Goal: Navigation & Orientation: Find specific page/section

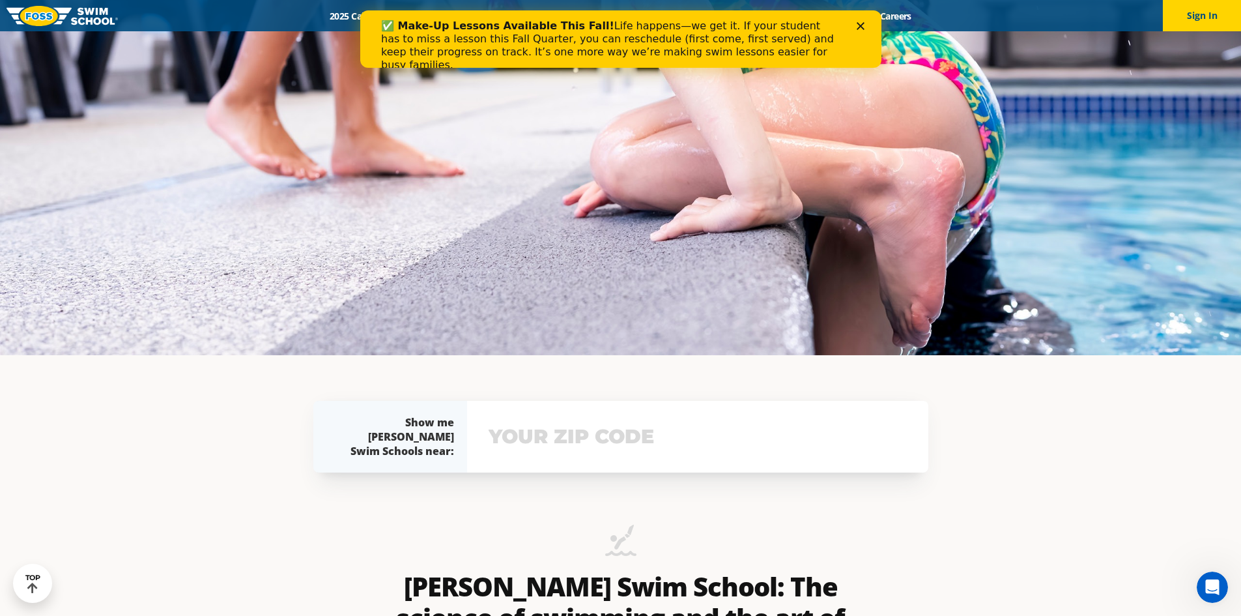
click at [598, 433] on input "text" at bounding box center [697, 437] width 425 height 38
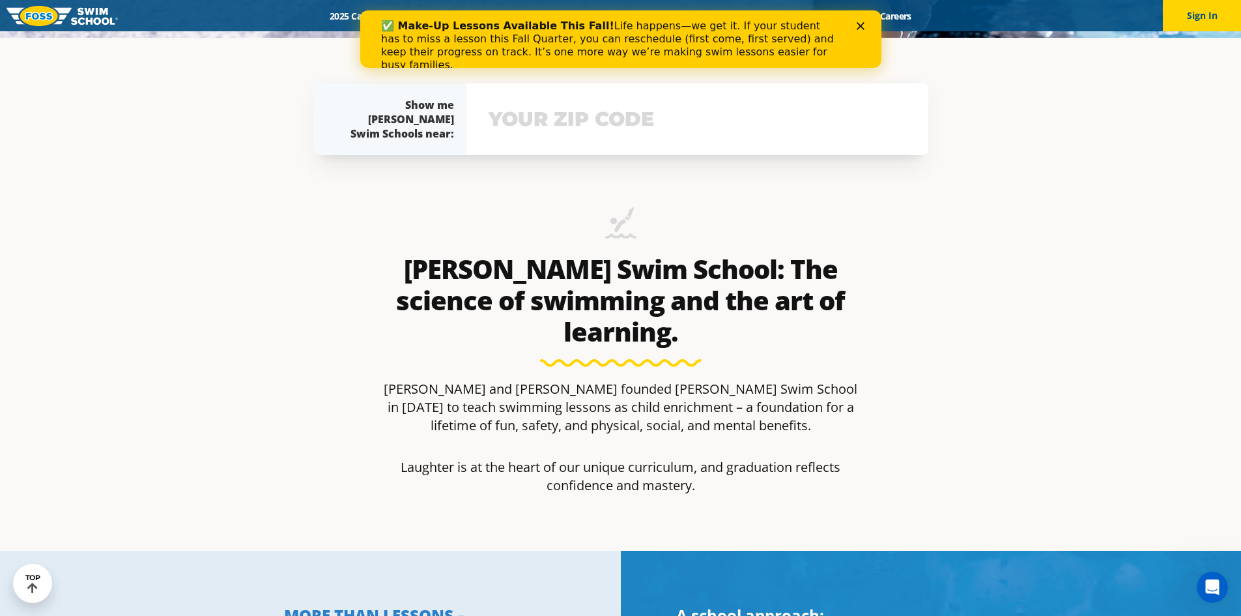
scroll to position [596, 0]
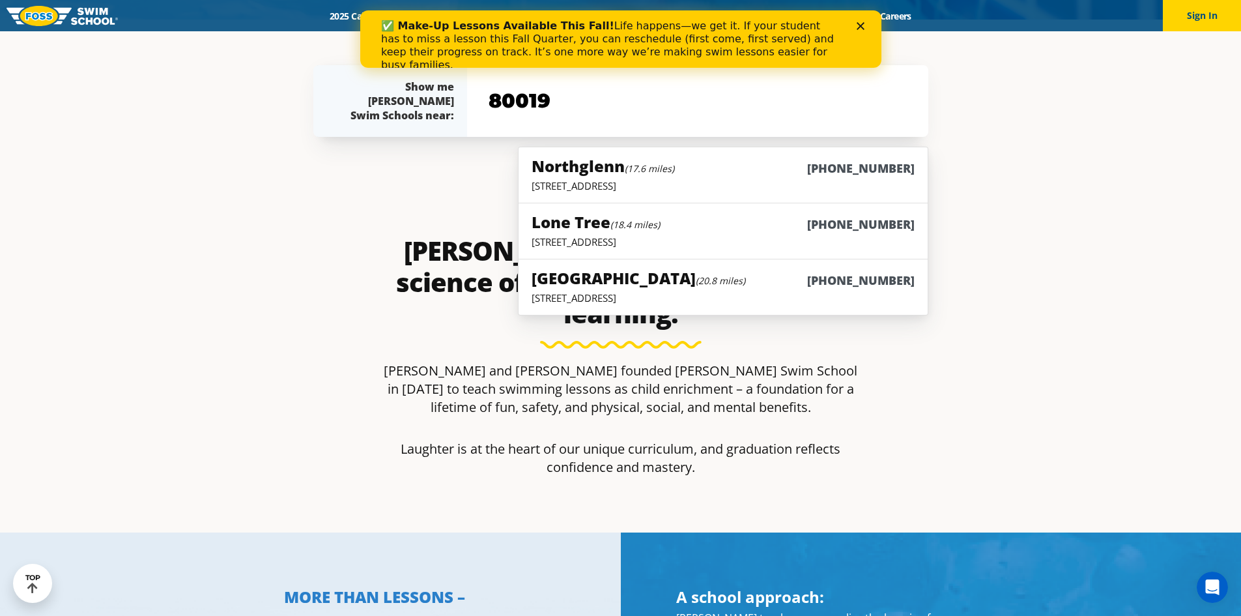
click at [664, 104] on input "80019" at bounding box center [697, 101] width 425 height 38
type input "80019"
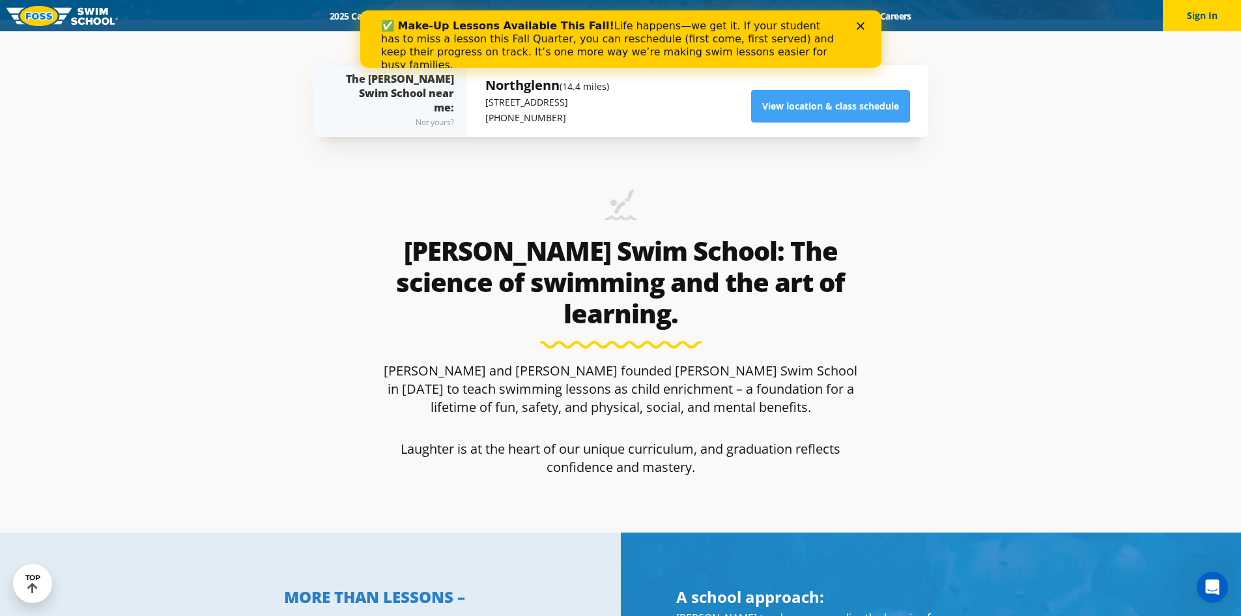
click at [857, 27] on icon "Close" at bounding box center [860, 26] width 8 height 8
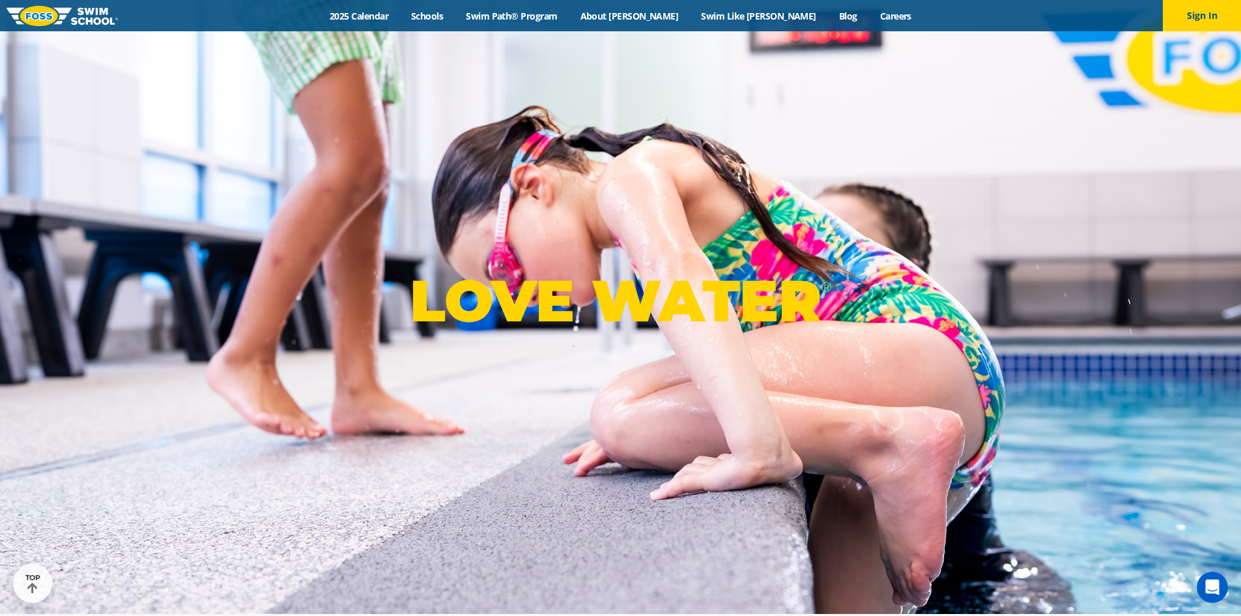
scroll to position [0, 0]
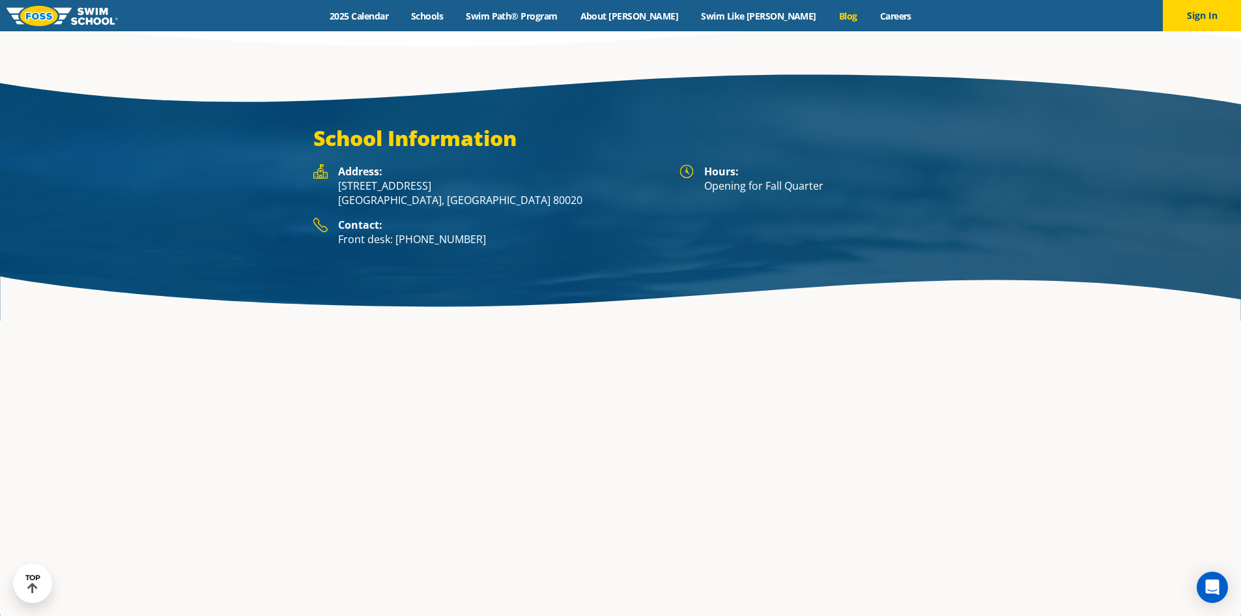
scroll to position [2475, 0]
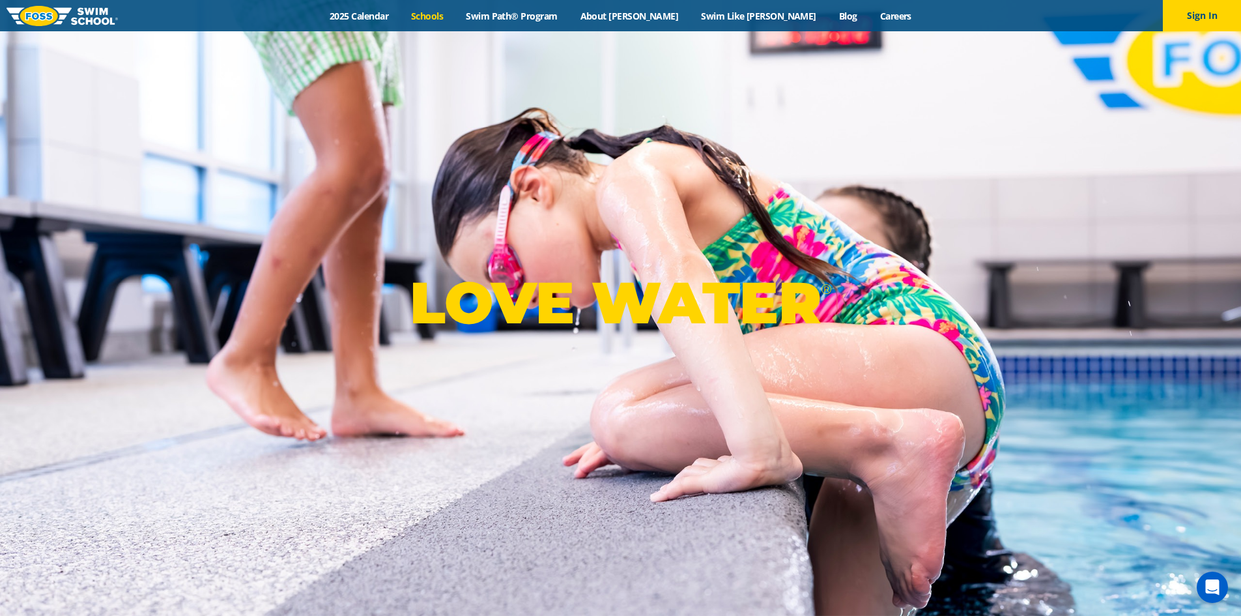
click at [455, 18] on link "Schools" at bounding box center [427, 16] width 55 height 12
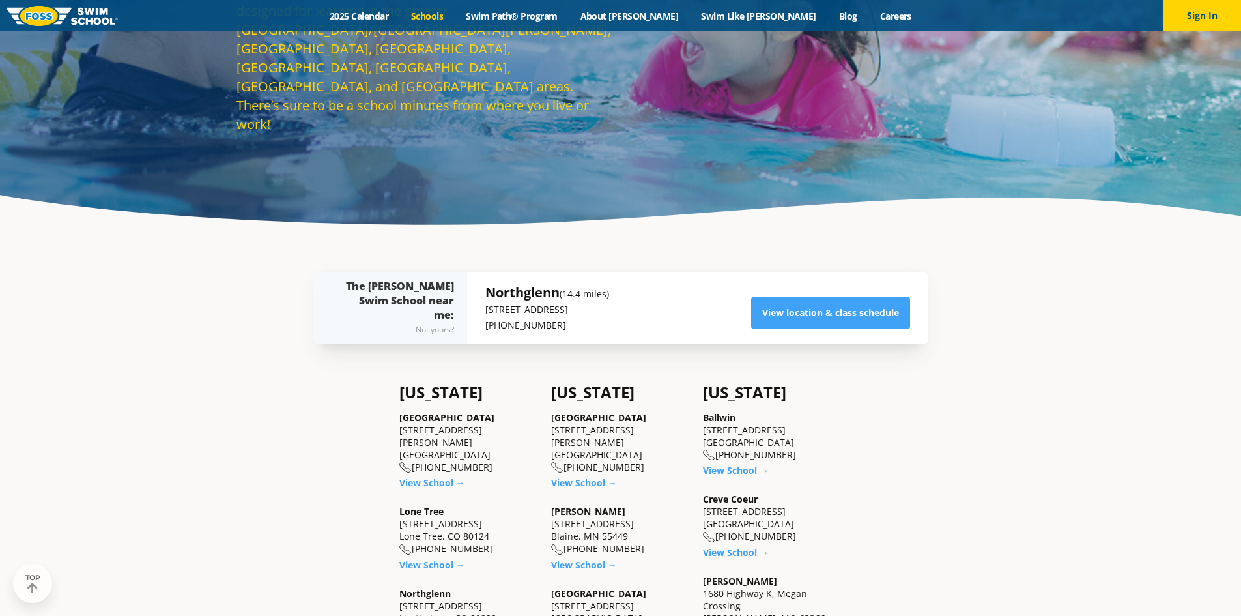
scroll to position [195, 0]
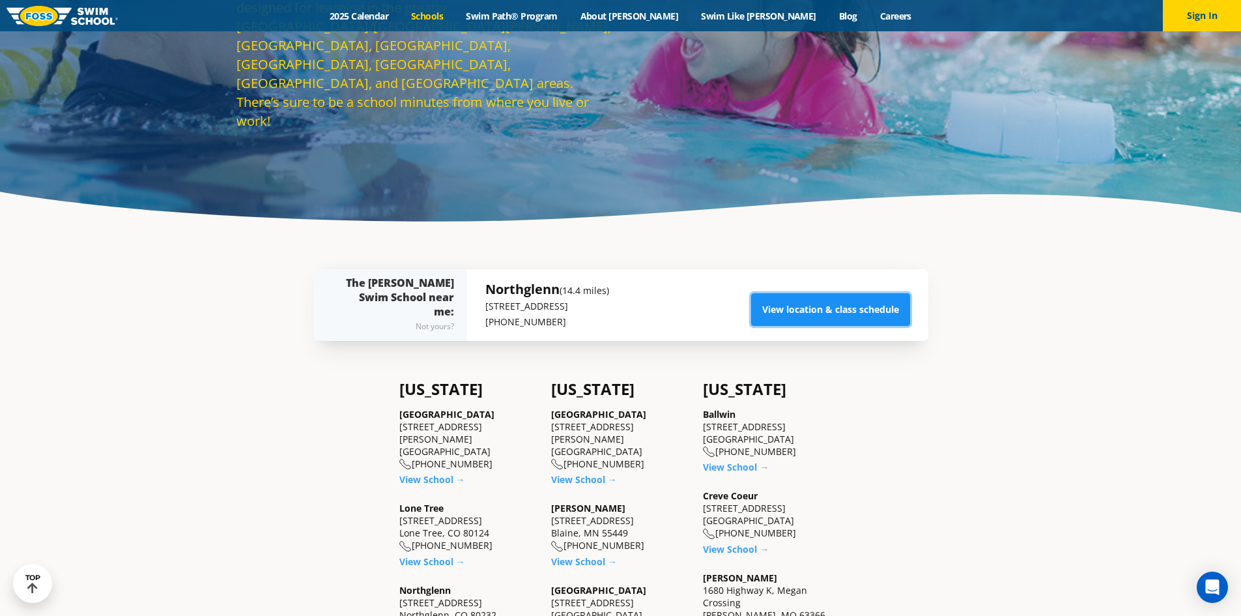
click at [779, 310] on link "View location & class schedule" at bounding box center [830, 309] width 159 height 33
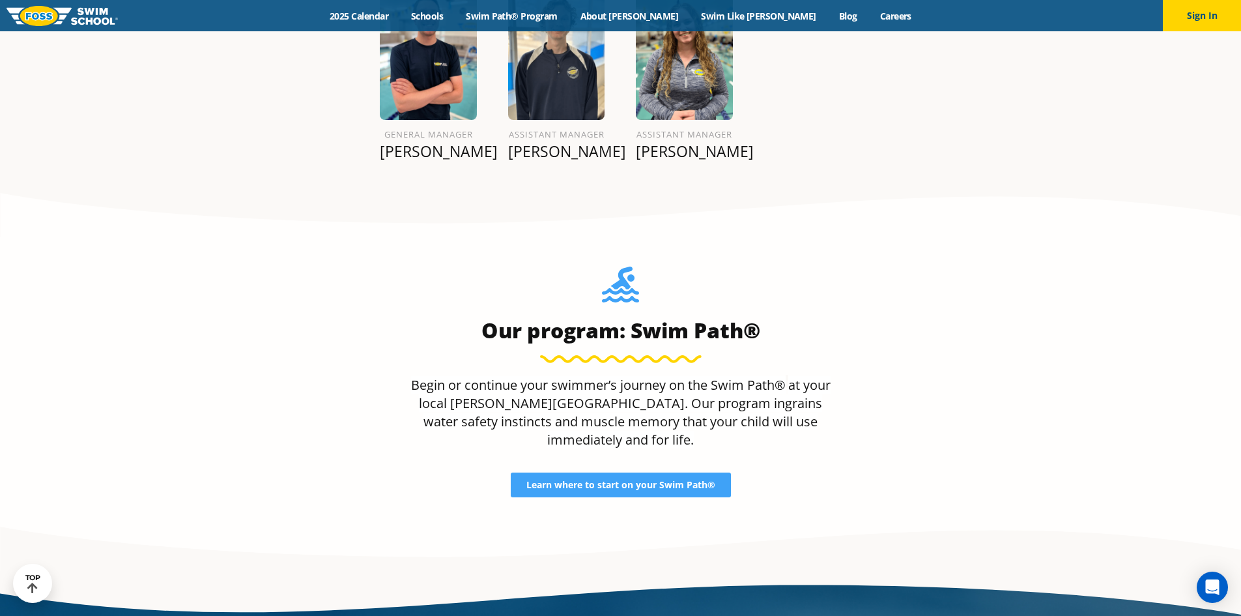
scroll to position [2121, 0]
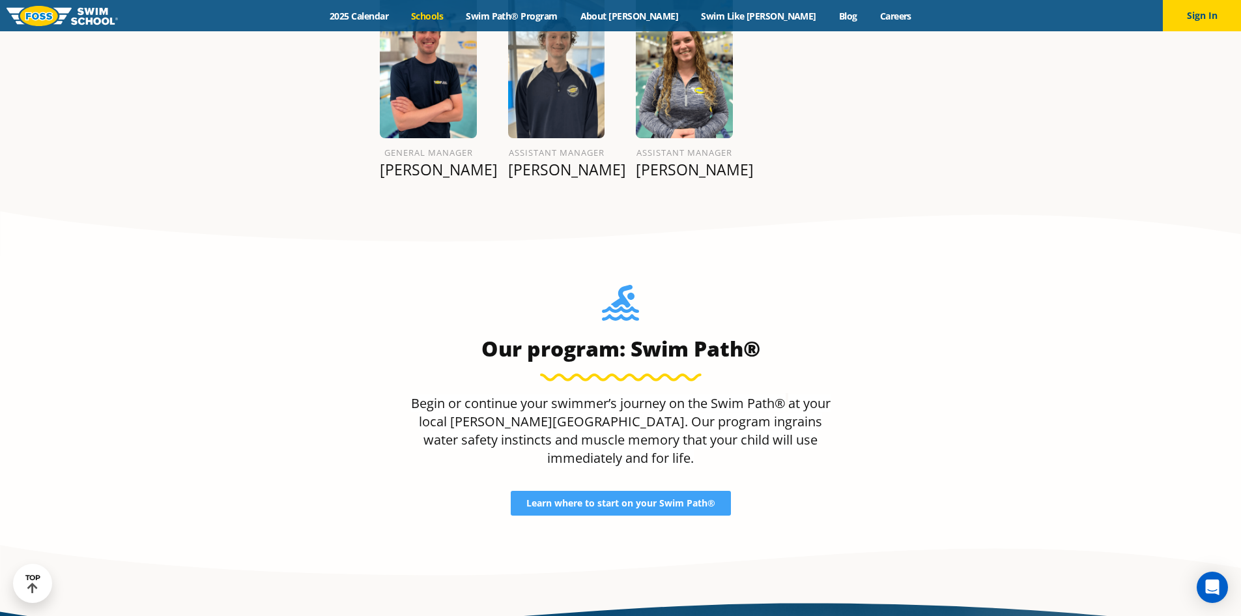
click at [455, 14] on link "Schools" at bounding box center [427, 16] width 55 height 12
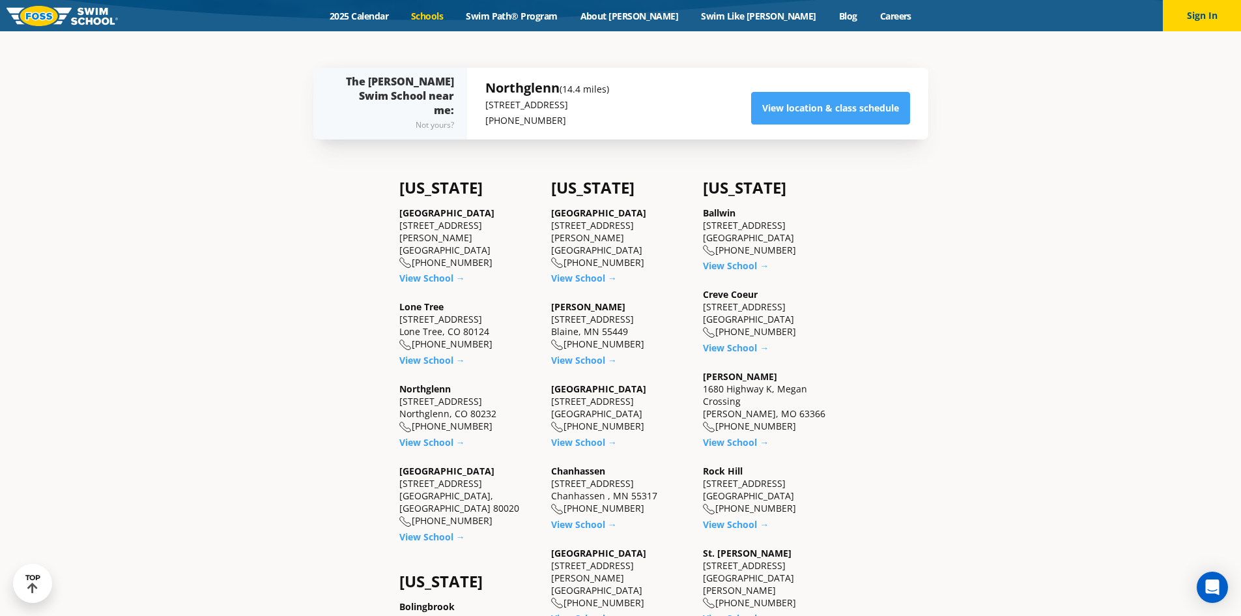
scroll to position [456, 0]
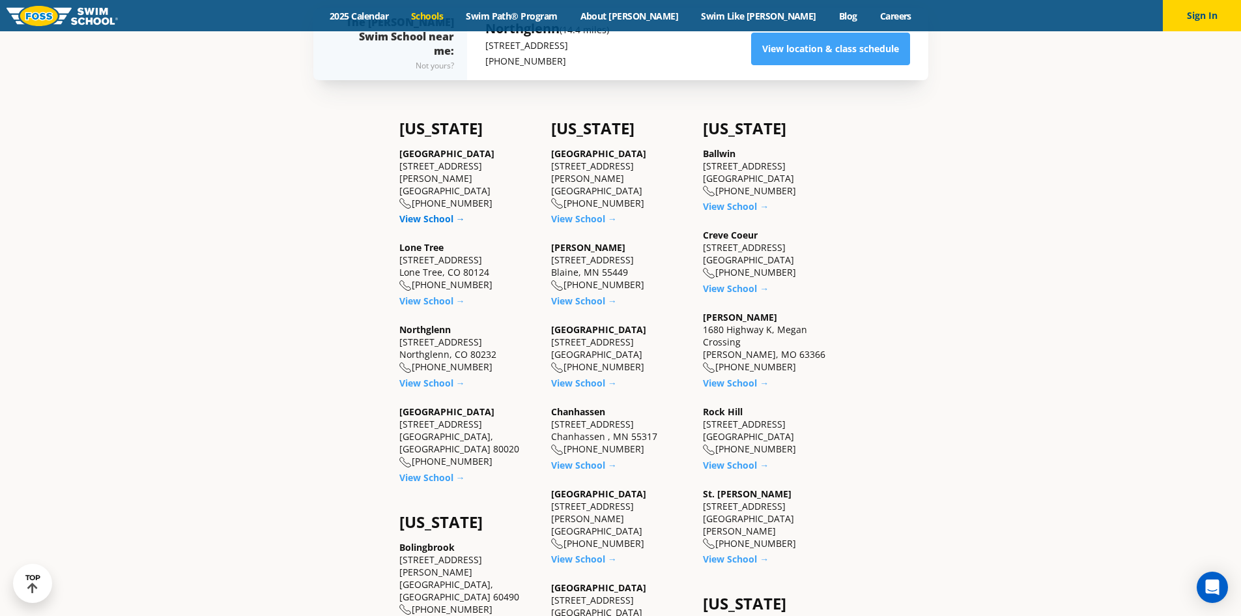
click at [438, 212] on link "View School →" at bounding box center [432, 218] width 66 height 12
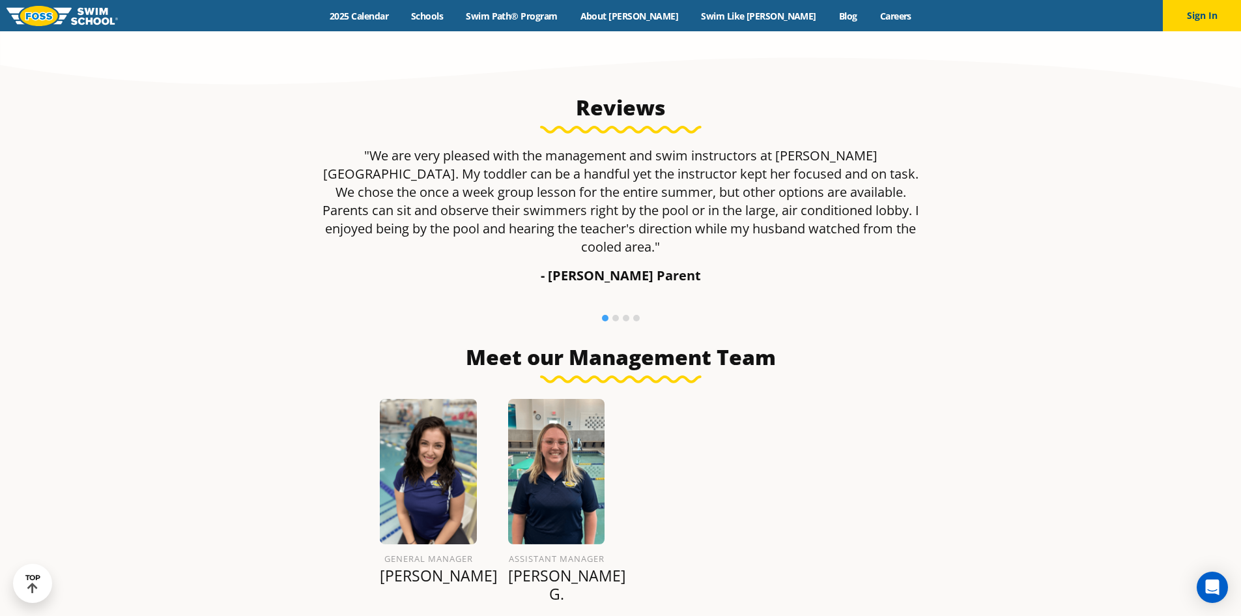
scroll to position [1042, 0]
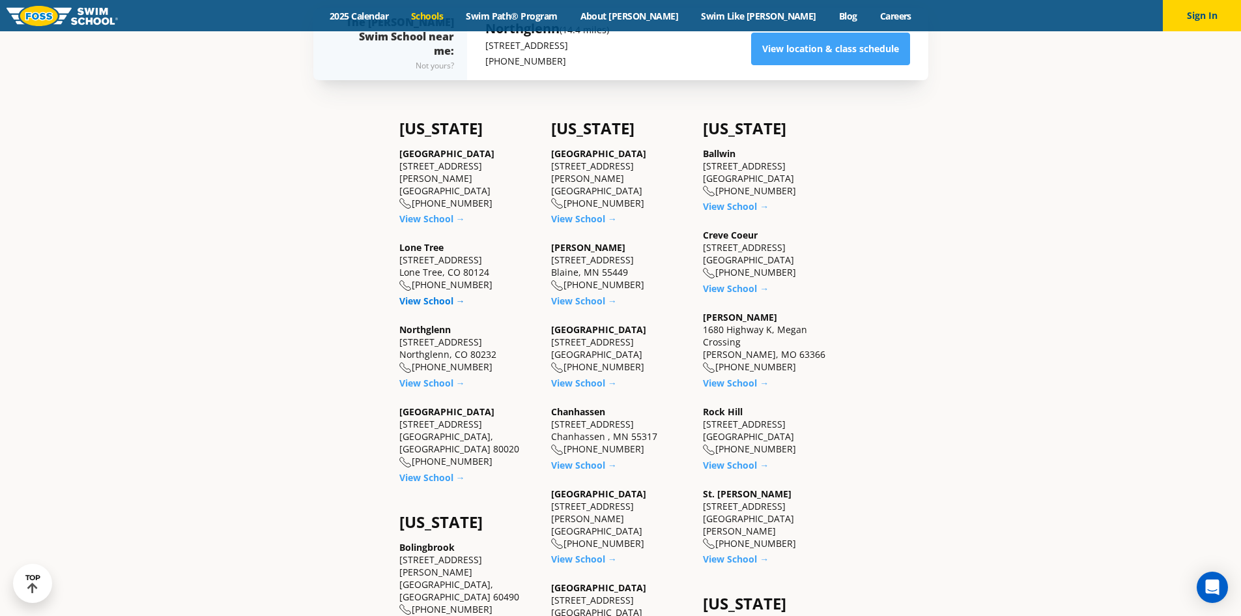
click at [446, 294] on link "View School →" at bounding box center [432, 300] width 66 height 12
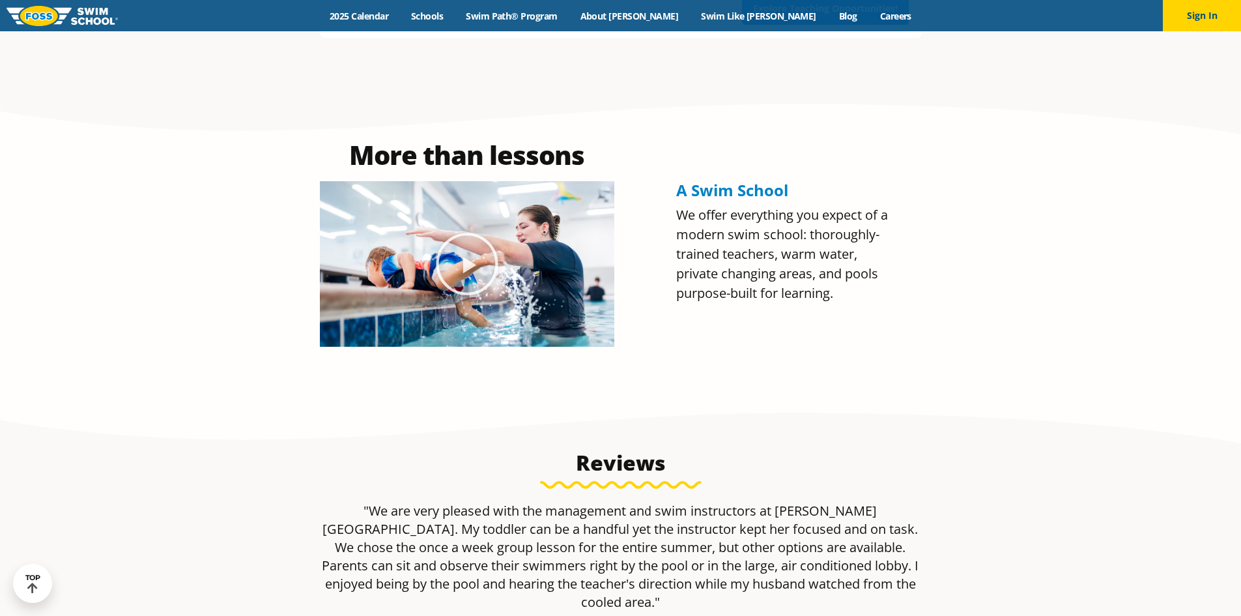
scroll to position [1107, 0]
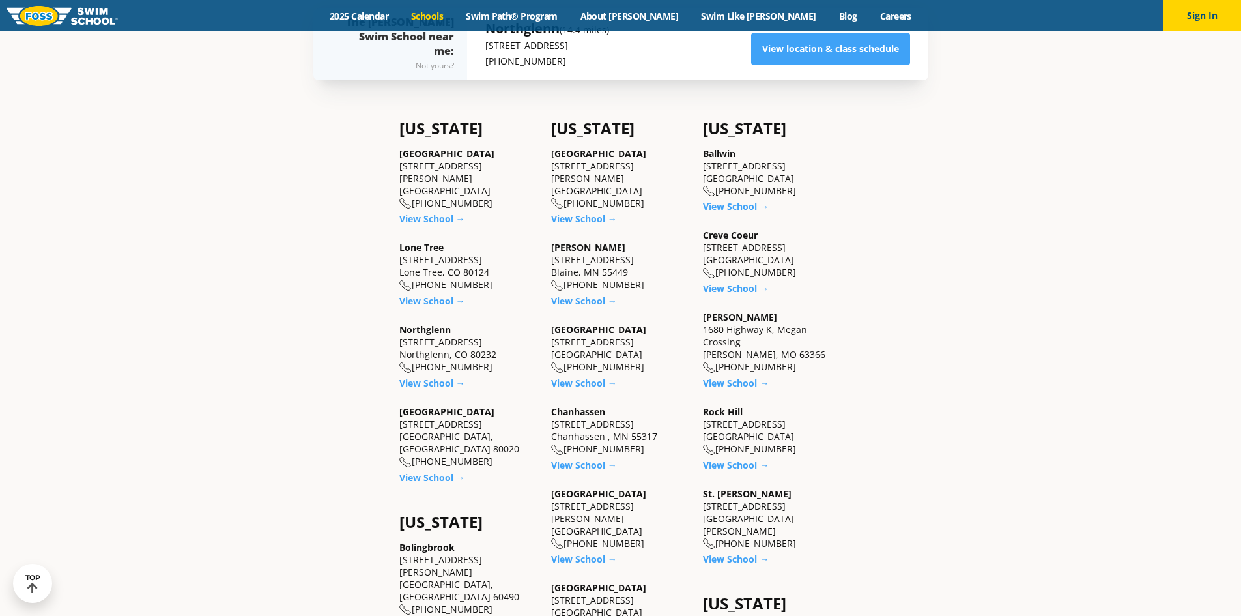
scroll to position [456, 0]
click at [432, 471] on link "View School →" at bounding box center [432, 477] width 66 height 12
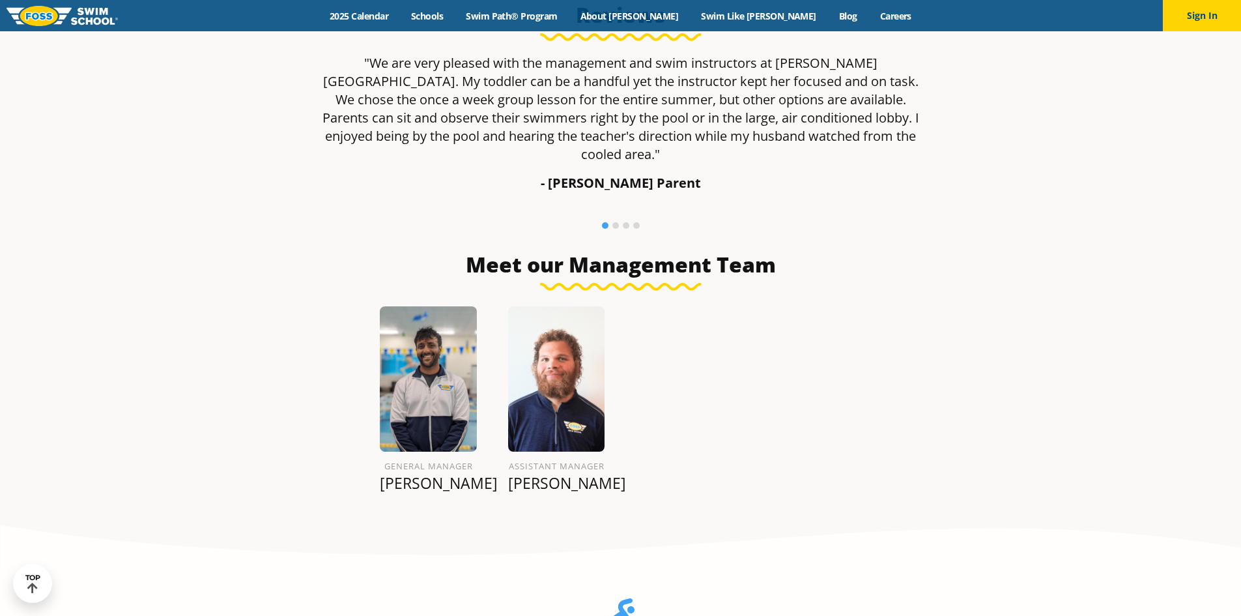
scroll to position [1694, 0]
